Goal: Task Accomplishment & Management: Complete application form

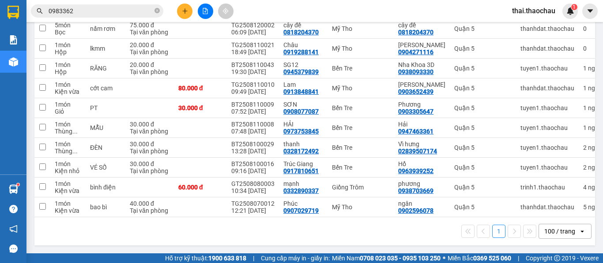
scroll to position [175, 0]
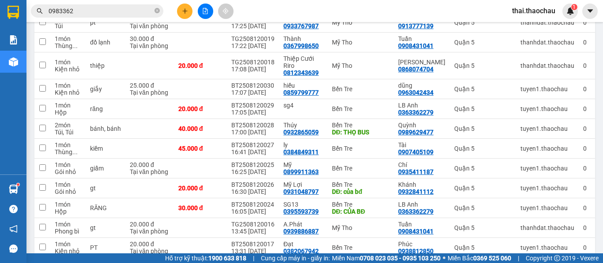
click at [521, 12] on span "thai.thaochau" at bounding box center [533, 10] width 57 height 11
click at [530, 26] on span "Đăng xuất" at bounding box center [537, 28] width 38 height 10
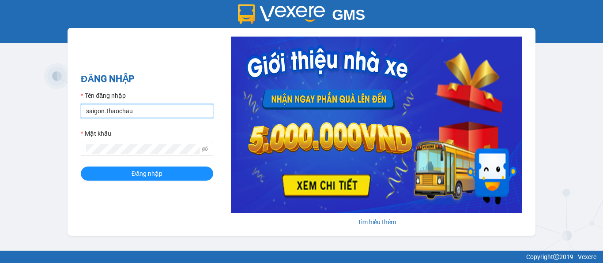
drag, startPoint x: 121, startPoint y: 113, endPoint x: 63, endPoint y: 113, distance: 57.8
click at [63, 113] on div "GMS Hệ thống [PERSON_NAME] hàng [PERSON_NAME] NHẬP Tên đăng nhập saigon.thaocha…" at bounding box center [301, 125] width 603 height 251
type input "[PERSON_NAME].thaochau"
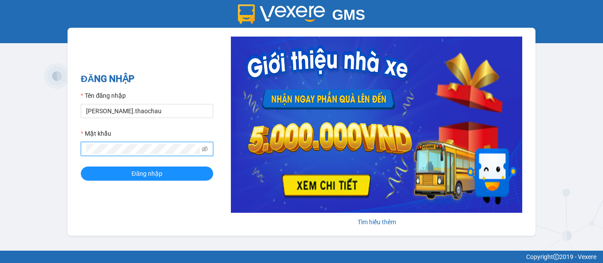
click at [72, 150] on div "ĐĂNG NHẬP Tên đăng nhập [PERSON_NAME].thaochau Mật khẩu Đăng nhập [PERSON_NAME]…" at bounding box center [302, 132] width 468 height 208
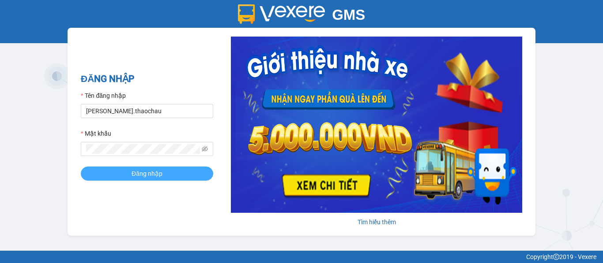
click at [142, 172] on span "Đăng nhập" at bounding box center [146, 174] width 31 height 10
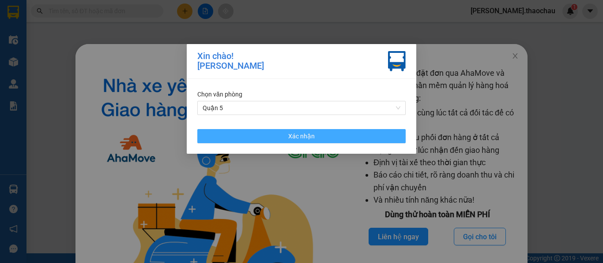
click at [293, 135] on span "Xác nhận" at bounding box center [301, 136] width 26 height 10
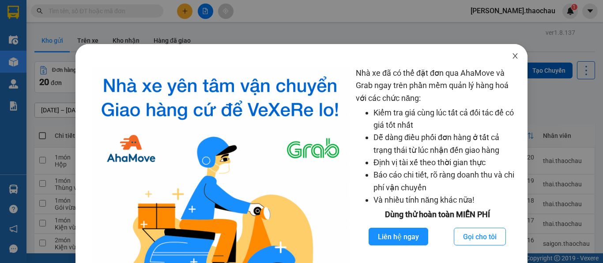
click at [511, 56] on icon "close" at bounding box center [514, 56] width 7 height 7
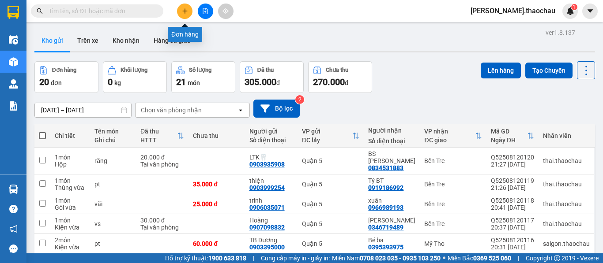
click at [187, 13] on icon "plus" at bounding box center [185, 11] width 6 height 6
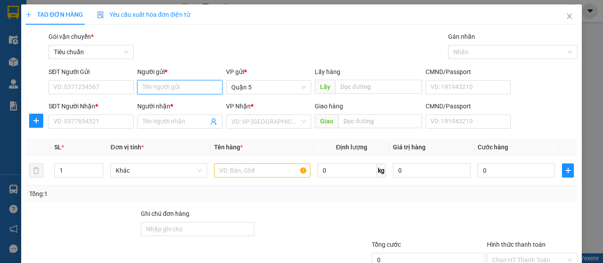
click at [160, 83] on input "Người gửi *" at bounding box center [179, 87] width 85 height 14
type input "U"
paste input "Út"
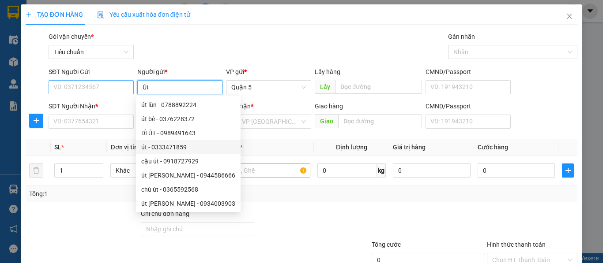
type input "Út"
click at [91, 86] on input "SĐT Người Gửi" at bounding box center [91, 87] width 85 height 14
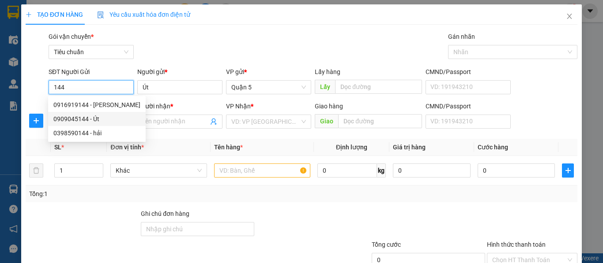
click at [71, 119] on div "0909045144 - Út" at bounding box center [96, 119] width 87 height 10
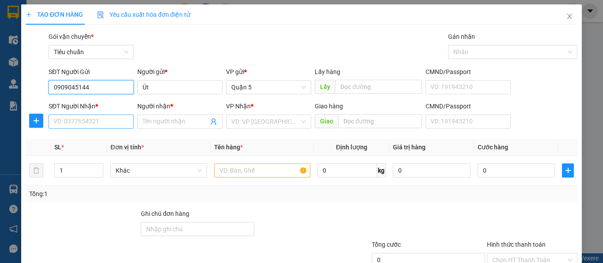
type input "0909045144"
click at [81, 122] on input "SĐT Người Nhận *" at bounding box center [91, 122] width 85 height 14
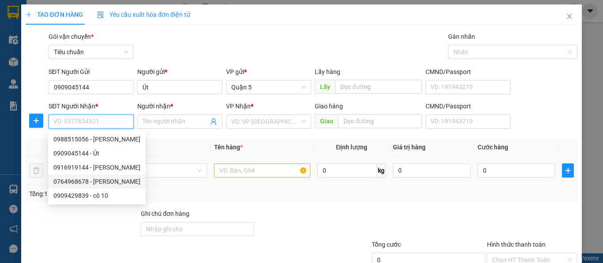
click at [68, 184] on div "0764968678 - Hạnh" at bounding box center [96, 182] width 87 height 10
type input "0764968678"
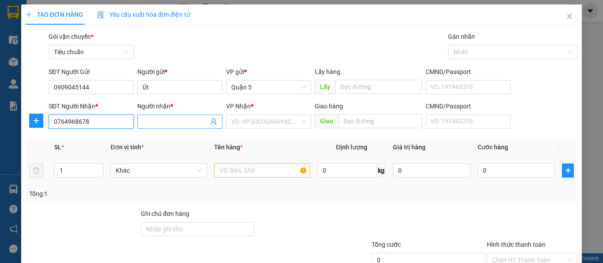
type input "Hạnh"
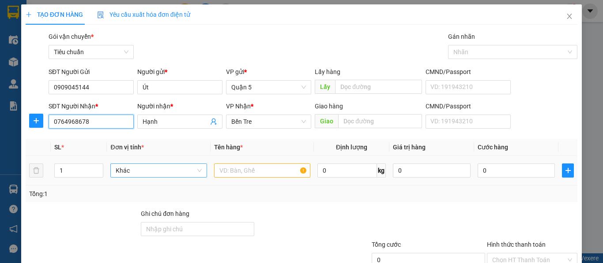
click at [135, 171] on span "Khác" at bounding box center [159, 170] width 86 height 13
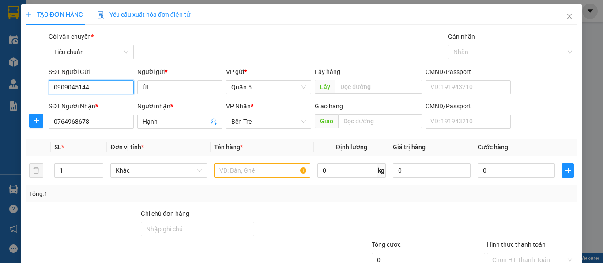
click at [99, 81] on input "0909045144" at bounding box center [91, 87] width 85 height 14
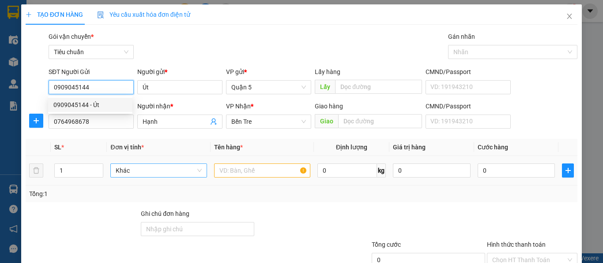
click at [137, 172] on span "Khác" at bounding box center [159, 170] width 86 height 13
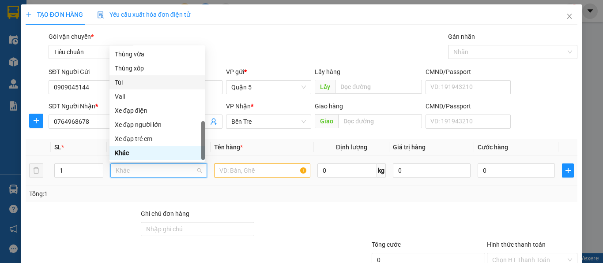
click at [151, 83] on div "Túi" at bounding box center [157, 83] width 85 height 10
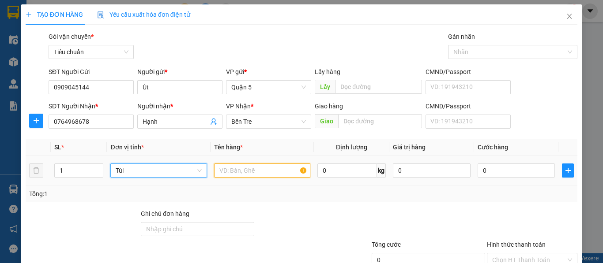
click at [244, 170] on input "text" at bounding box center [262, 171] width 96 height 14
type input "d"
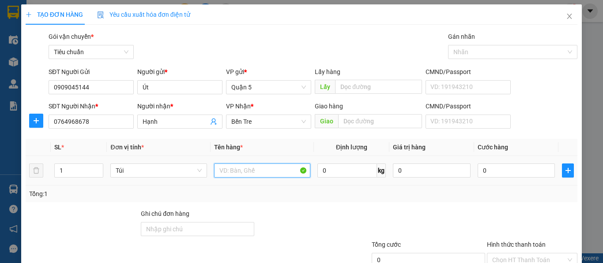
paste input "đ"
paste input "ô"
paste input "ồ"
paste input "ă"
type input "đồ ăn"
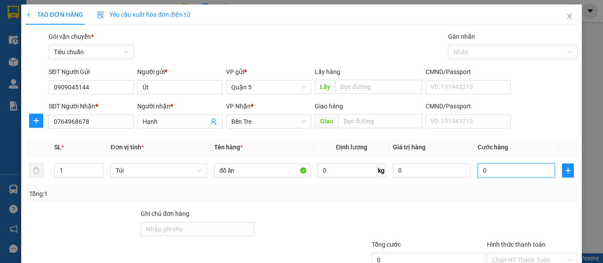
type input "2"
type input "25"
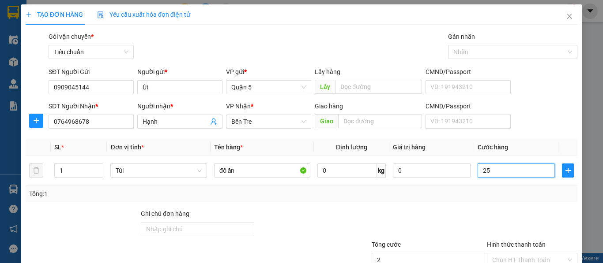
type input "25"
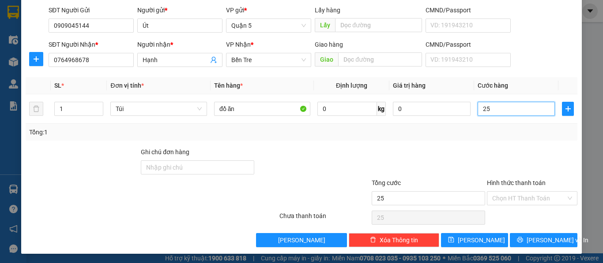
scroll to position [63, 0]
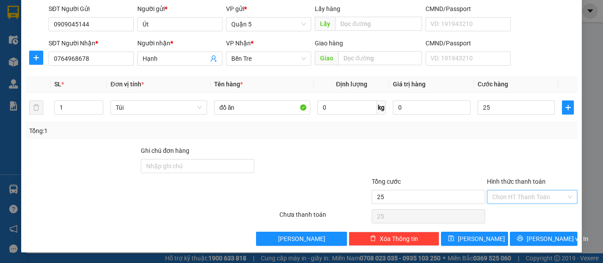
type input "25.000"
click at [509, 199] on input "Hình thức thanh toán" at bounding box center [529, 197] width 74 height 13
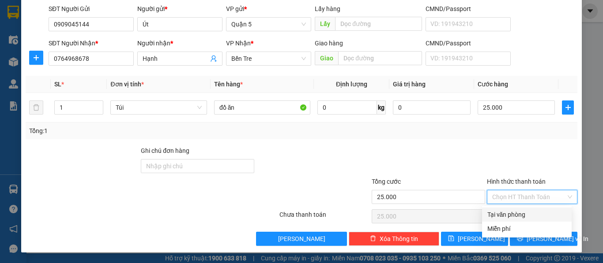
click at [513, 213] on div "Tại văn phòng" at bounding box center [526, 215] width 79 height 10
type input "0"
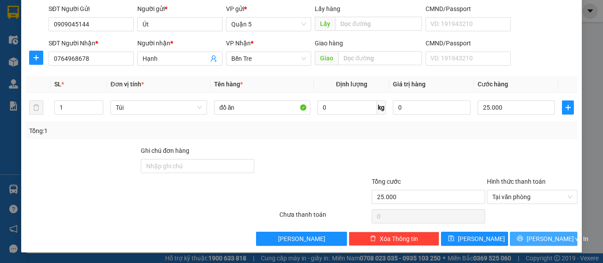
click at [531, 240] on span "Lưu và In" at bounding box center [557, 239] width 62 height 10
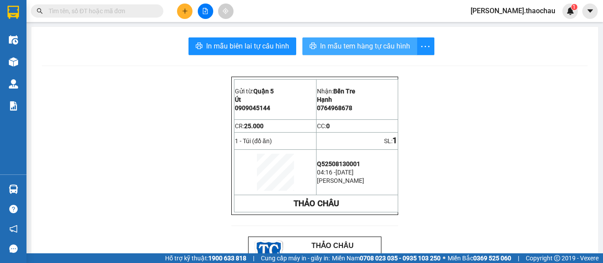
click at [335, 48] on span "In mẫu tem hàng tự cấu hình" at bounding box center [365, 46] width 90 height 11
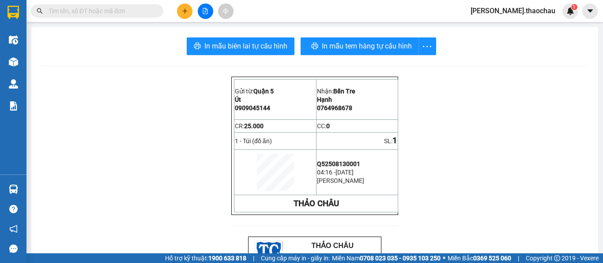
click at [528, 14] on span "[PERSON_NAME].thaochau" at bounding box center [512, 10] width 99 height 11
click at [525, 31] on span "Đăng xuất" at bounding box center [535, 28] width 43 height 10
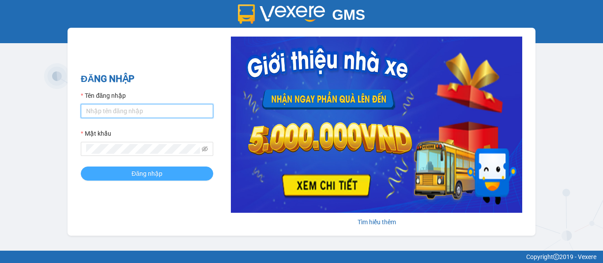
type input "saigon.thaochau"
click at [143, 178] on span "Đăng nhập" at bounding box center [146, 174] width 31 height 10
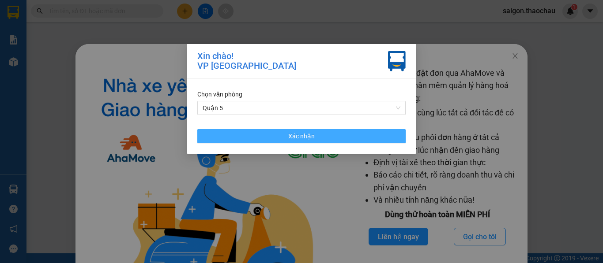
click at [269, 134] on button "Xác nhận" at bounding box center [301, 136] width 208 height 14
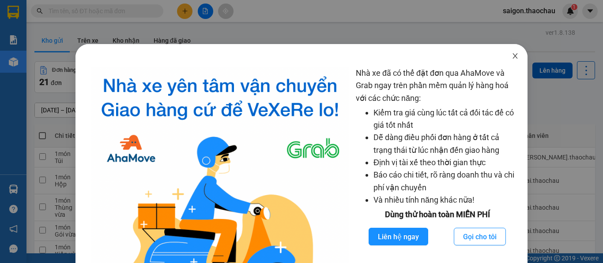
click at [513, 55] on icon "close" at bounding box center [514, 56] width 7 height 7
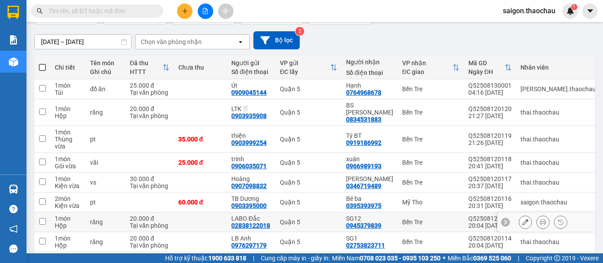
scroll to position [129, 0]
